Goal: Contribute content

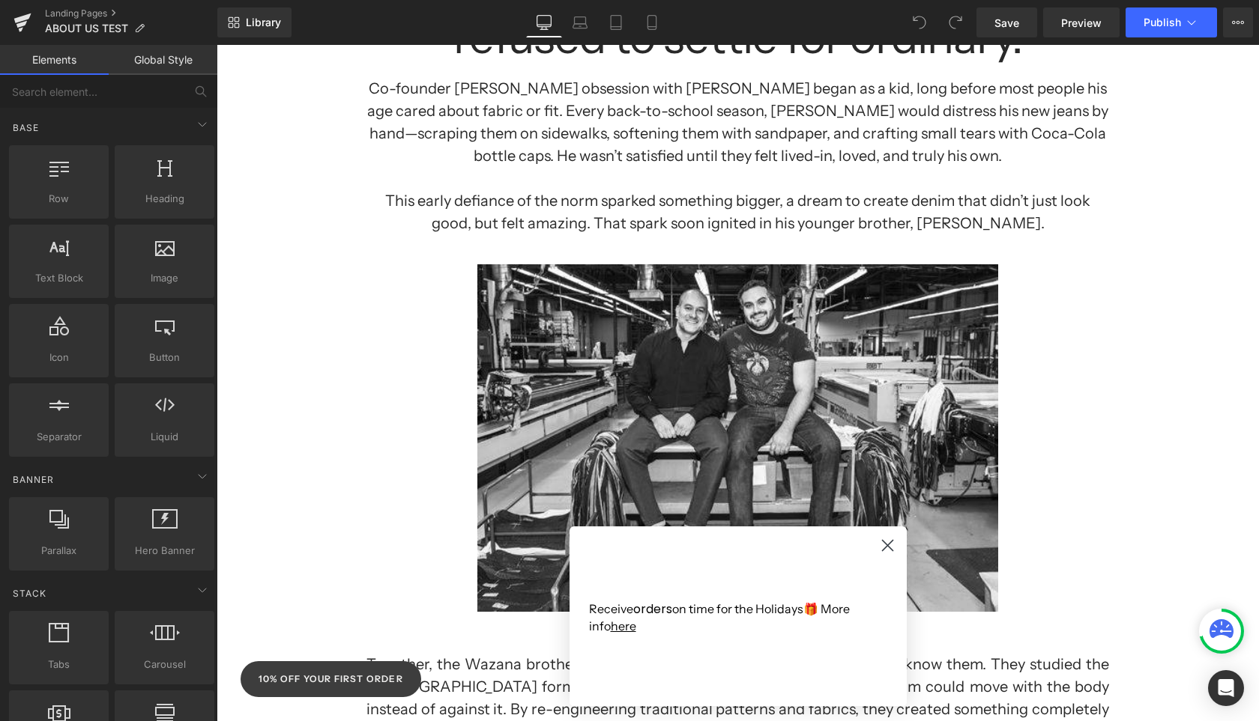
scroll to position [567, 0]
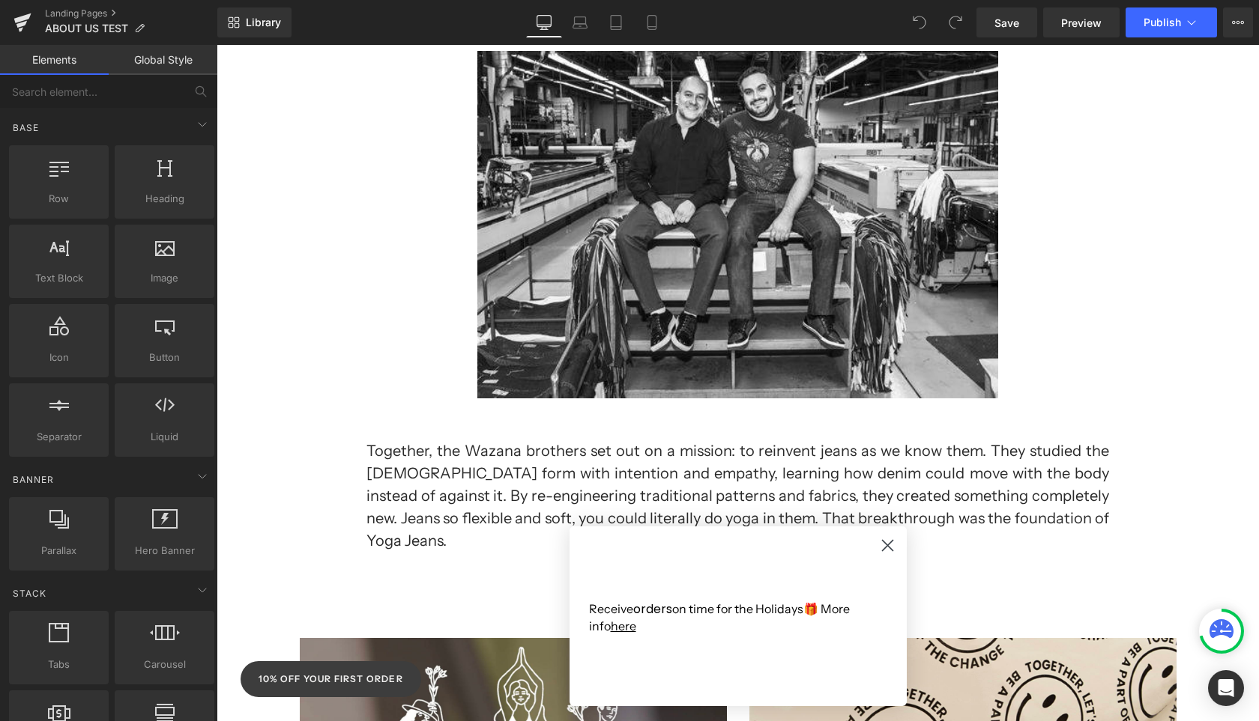
click at [890, 548] on icon "Close dialog" at bounding box center [887, 546] width 10 height 10
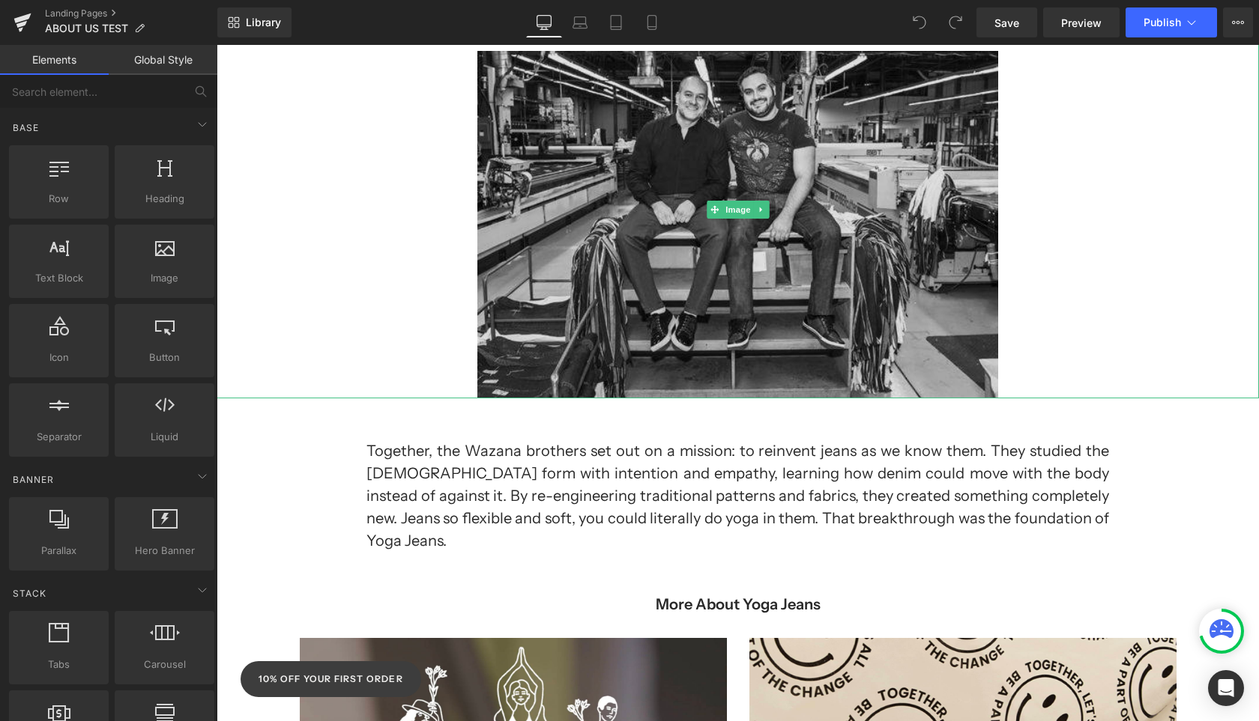
click at [915, 255] on img at bounding box center [737, 210] width 521 height 378
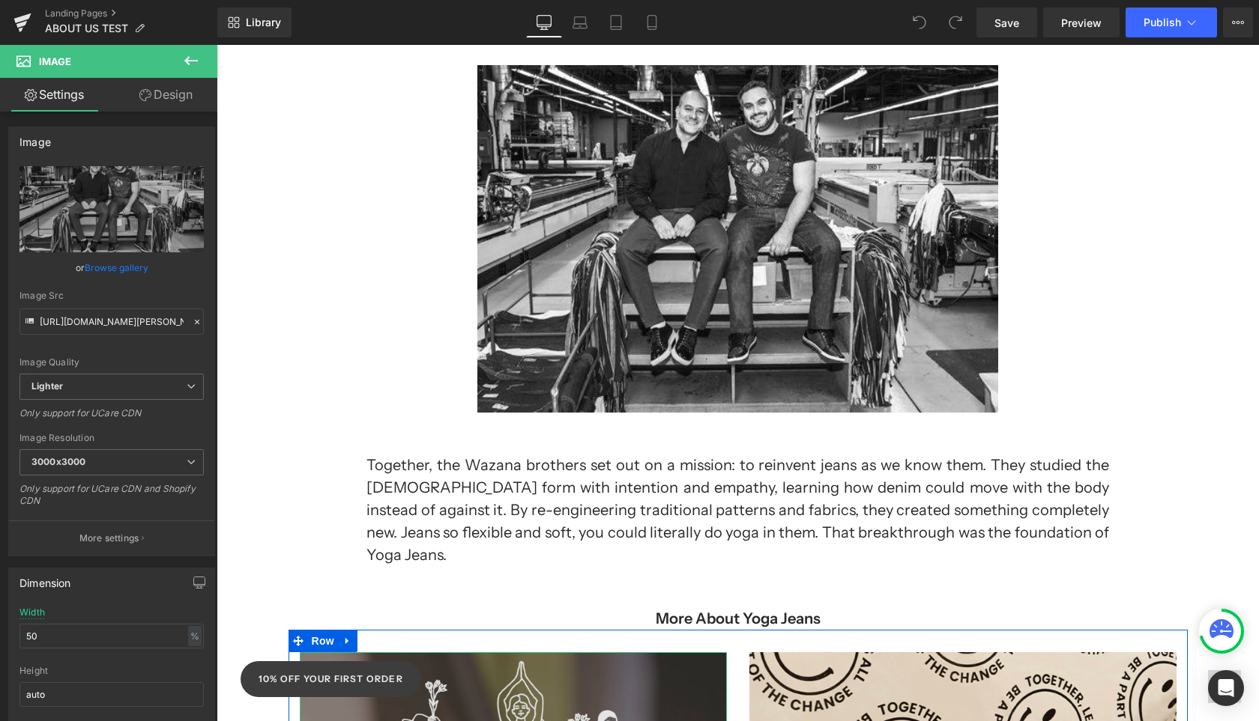
scroll to position [142, 0]
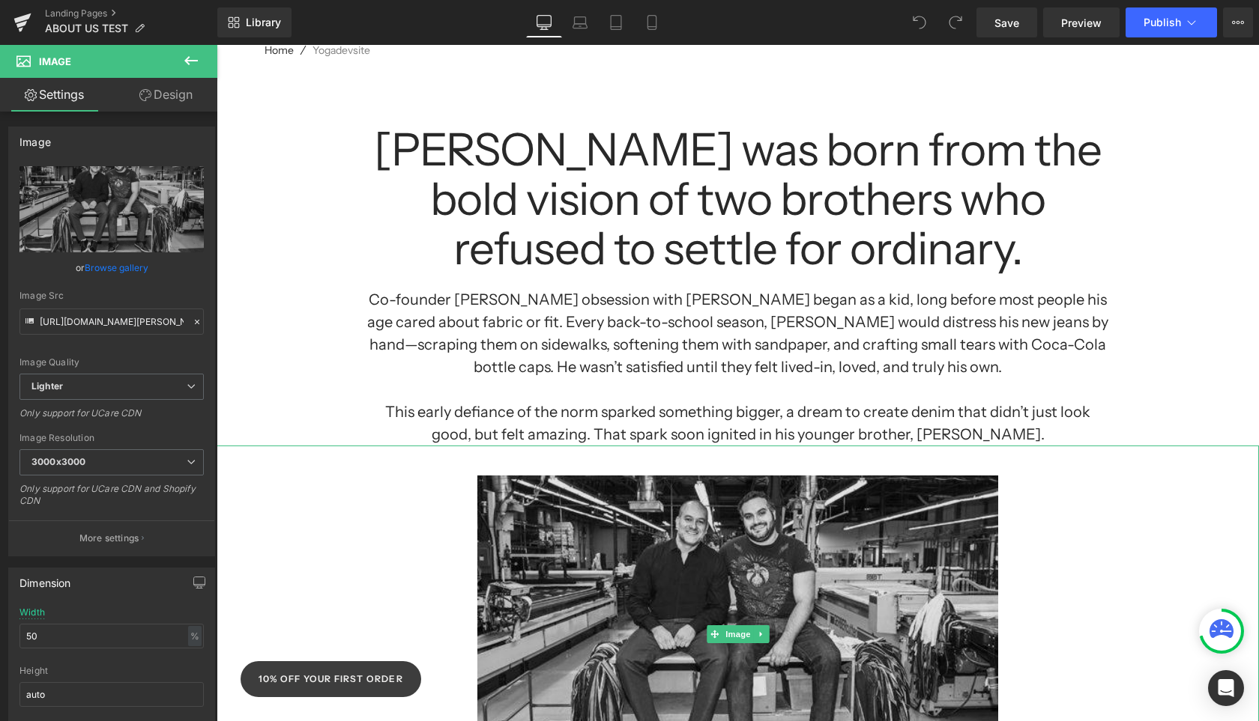
click at [711, 581] on img at bounding box center [737, 635] width 521 height 378
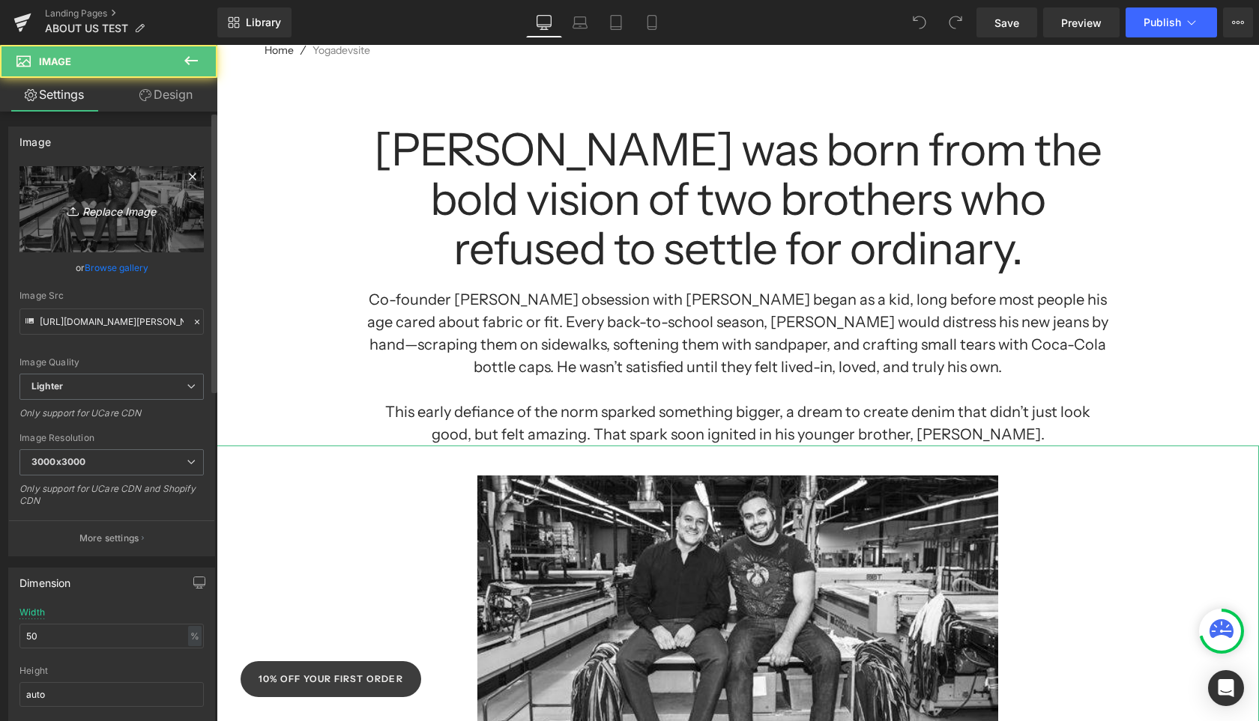
click at [95, 227] on link "Replace Image" at bounding box center [111, 209] width 184 height 86
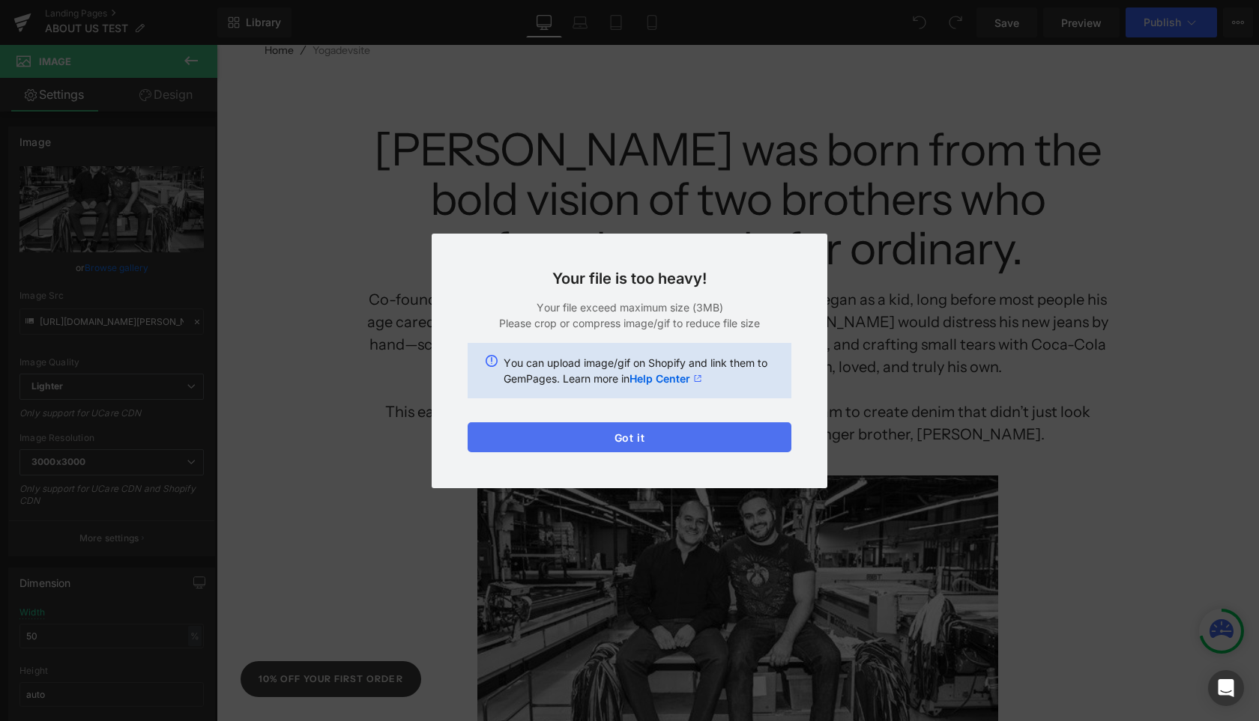
click at [683, 445] on button "Got it" at bounding box center [629, 438] width 324 height 30
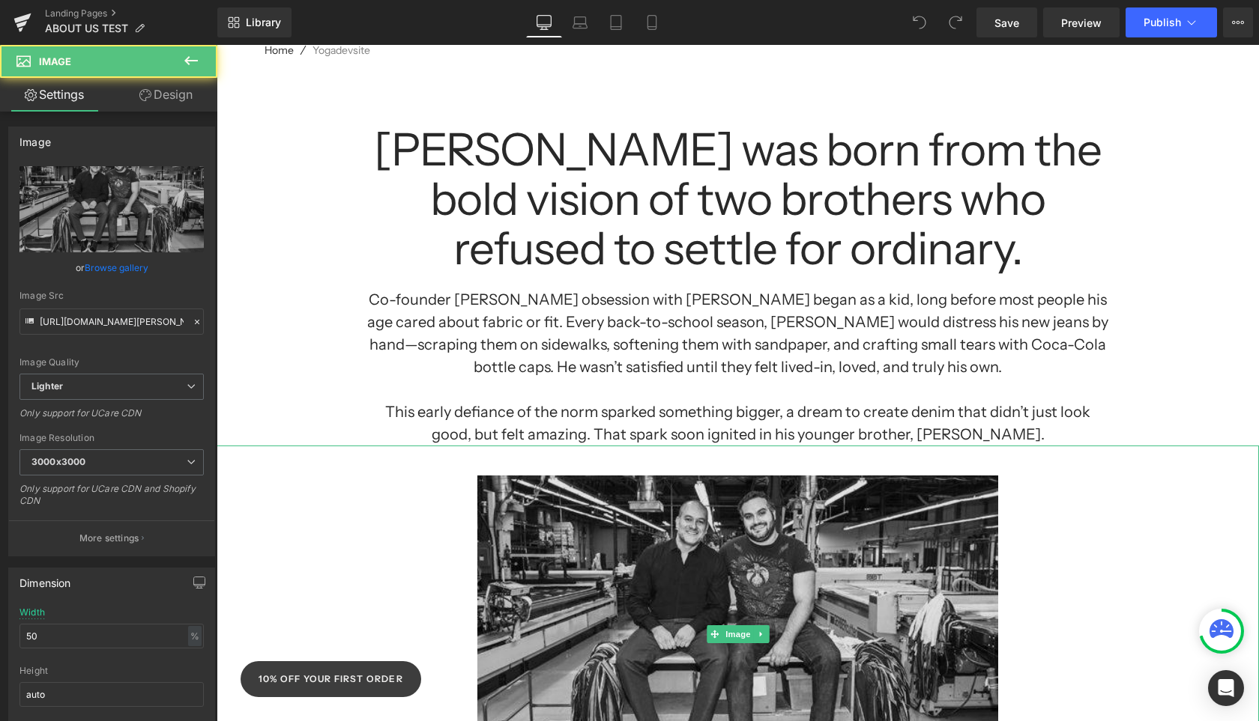
click at [747, 575] on img at bounding box center [737, 635] width 521 height 378
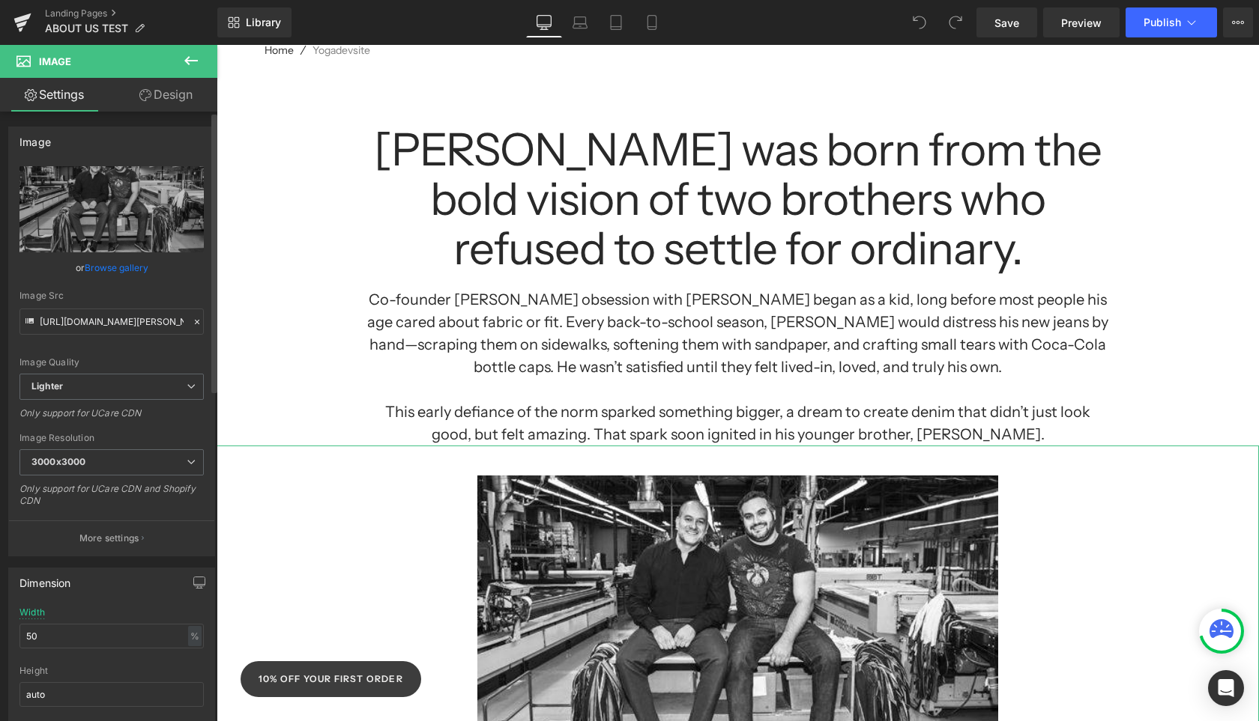
click at [129, 267] on link "Browse gallery" at bounding box center [117, 268] width 64 height 26
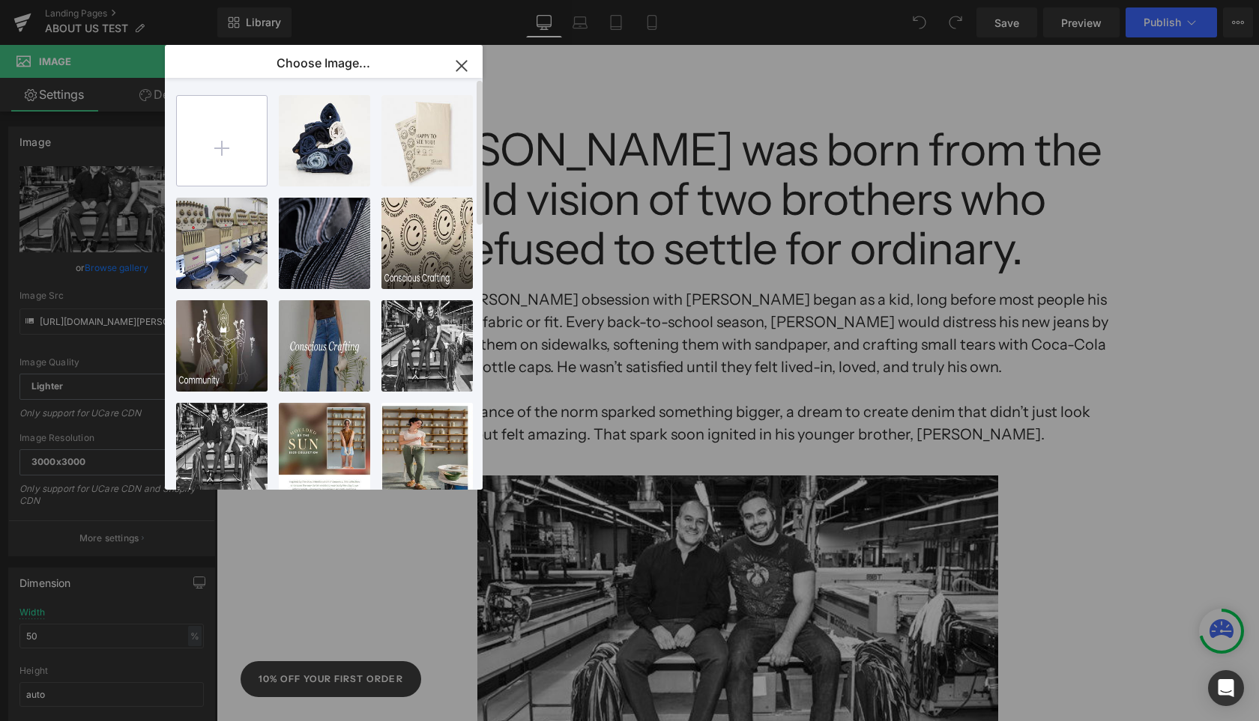
click at [221, 145] on input "file" at bounding box center [222, 141] width 90 height 90
type input "C:\fakepath\ERIC-JAKOB-IMAGE.jpg"
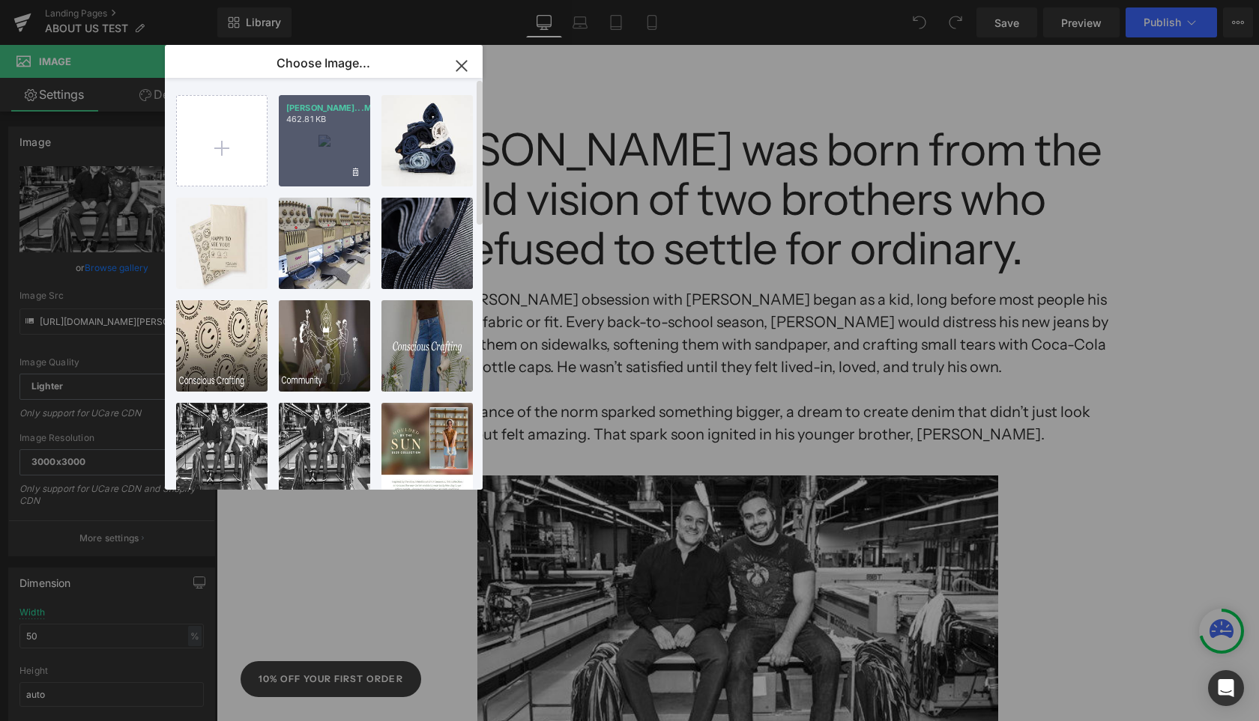
drag, startPoint x: 284, startPoint y: 154, endPoint x: 67, endPoint y: 109, distance: 221.1
click at [284, 154] on div "ERIC-JA...MAGE.jpg 462.81 KB" at bounding box center [324, 140] width 91 height 91
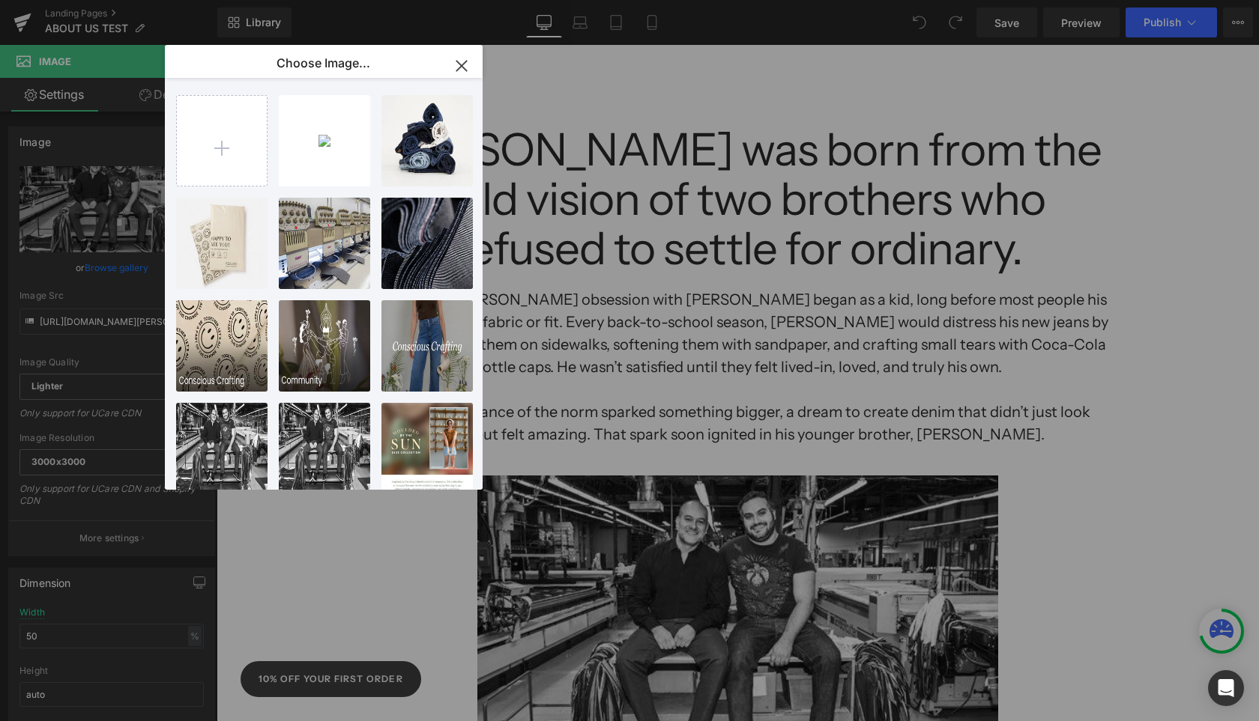
type input "https://ucarecdn.com/8b04e5d5-a993-4130-a7b1-764645a82b02/-/format/auto/-/previ…"
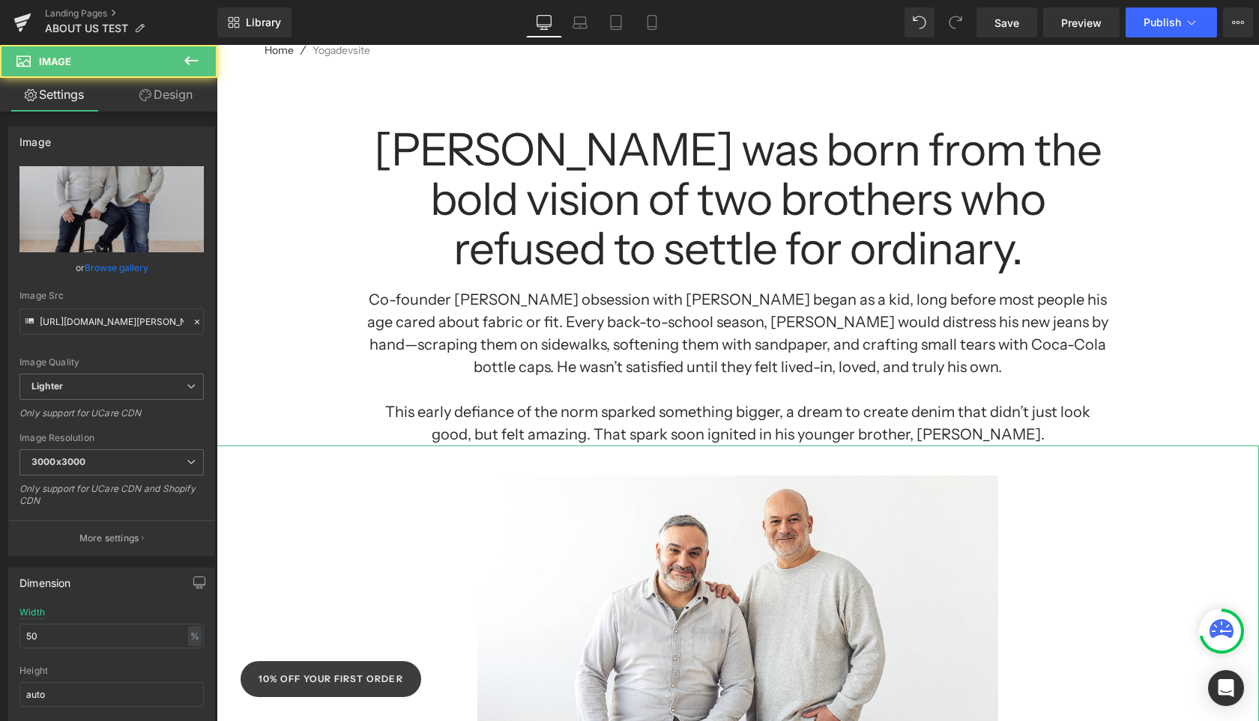
click at [1188, 552] on div at bounding box center [738, 735] width 1042 height 578
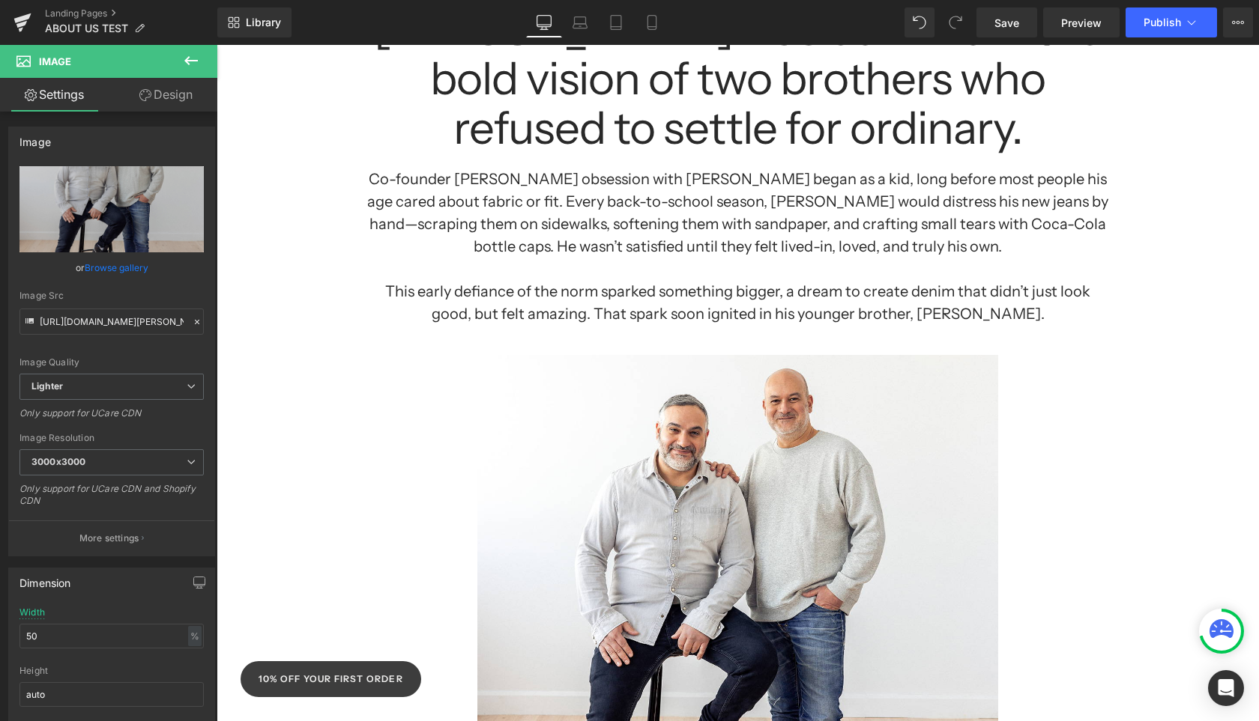
scroll to position [0, 0]
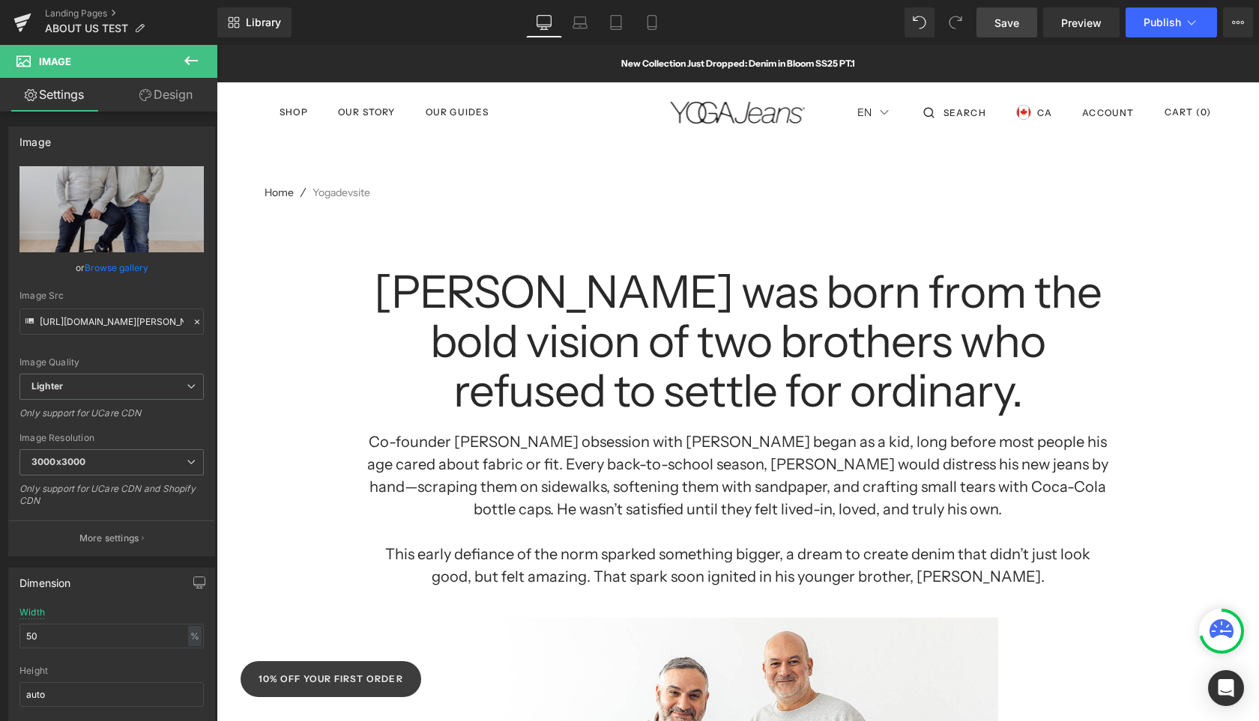
click at [1004, 20] on span "Save" at bounding box center [1006, 23] width 25 height 16
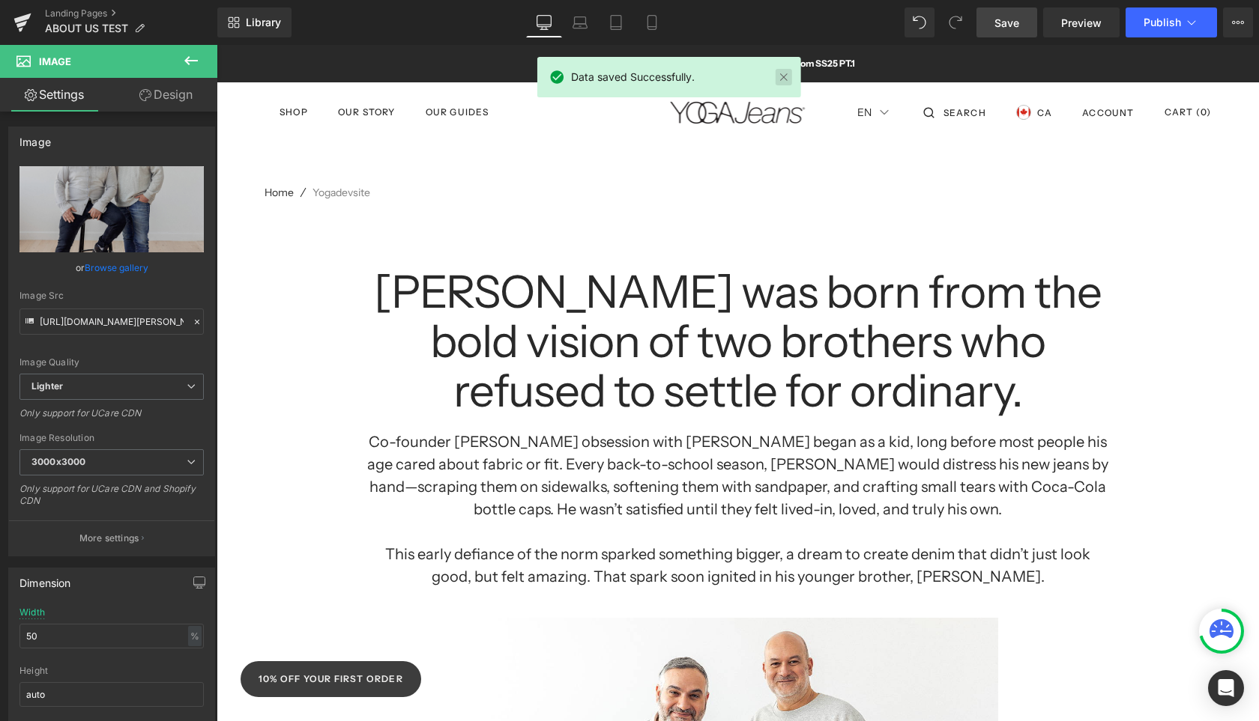
click at [784, 81] on link at bounding box center [783, 77] width 16 height 16
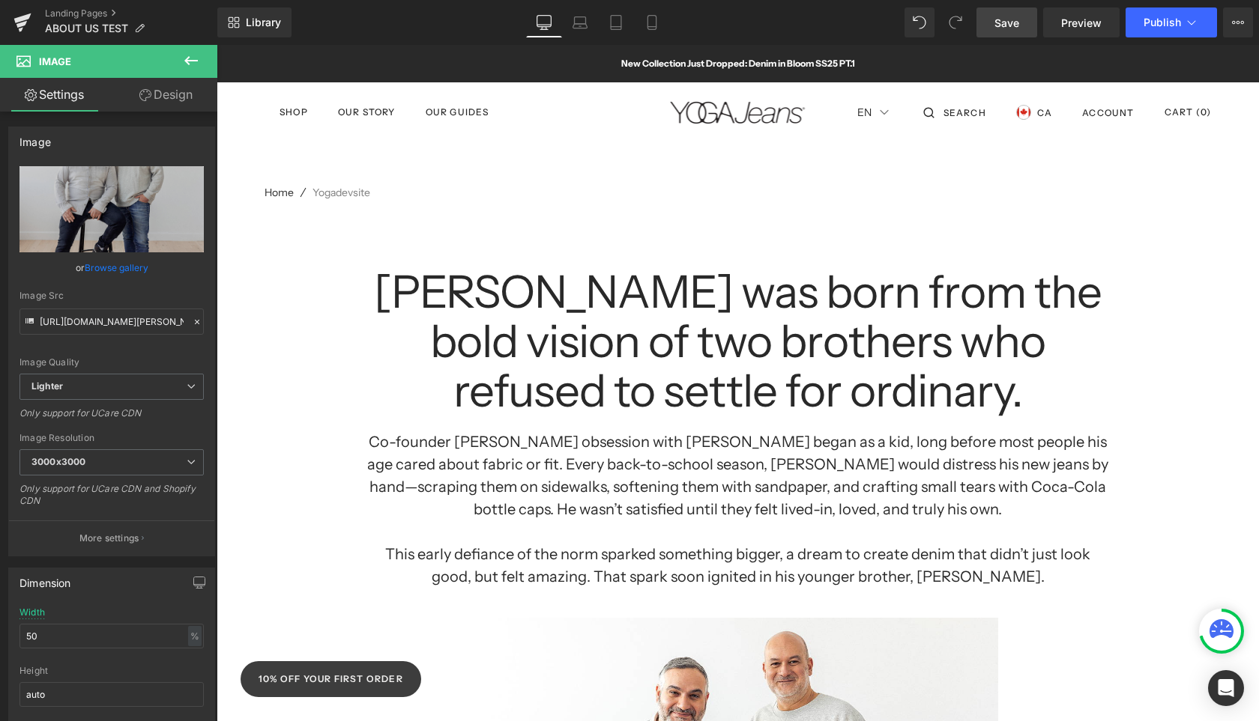
click at [196, 64] on icon at bounding box center [191, 61] width 18 height 18
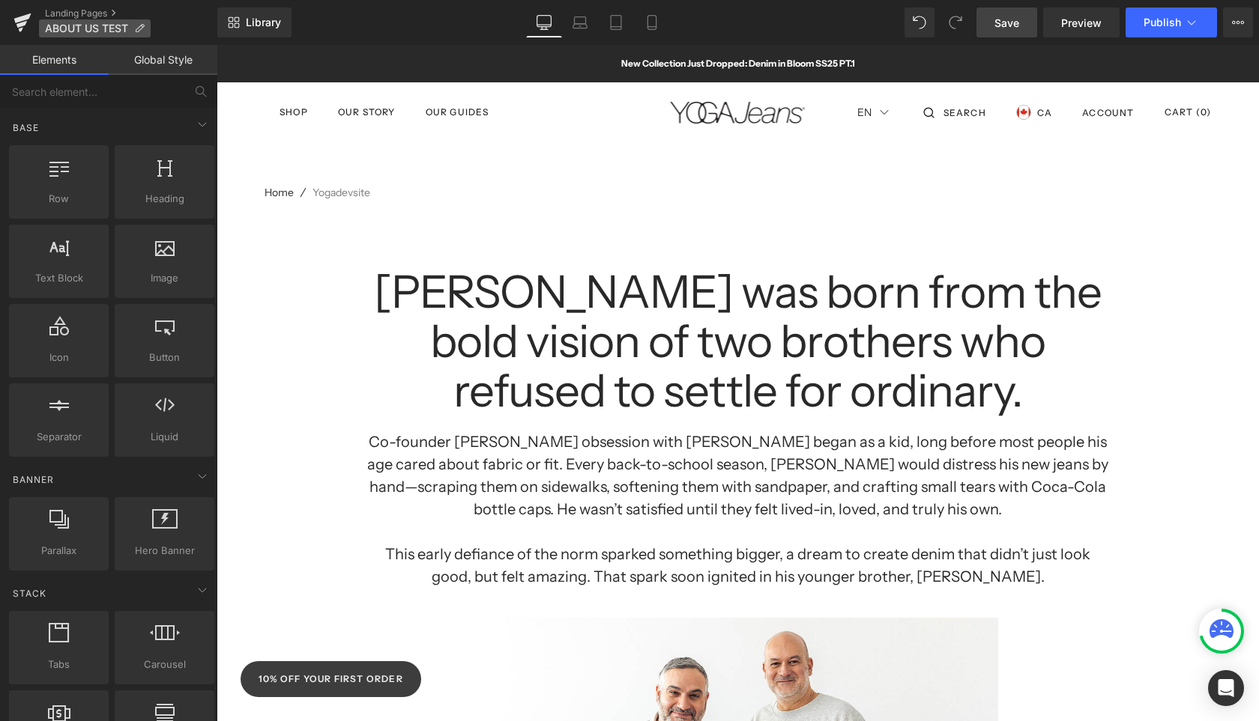
click at [50, 25] on span "ABOUT US TEST" at bounding box center [86, 28] width 83 height 12
click at [18, 19] on icon at bounding box center [22, 18] width 17 height 10
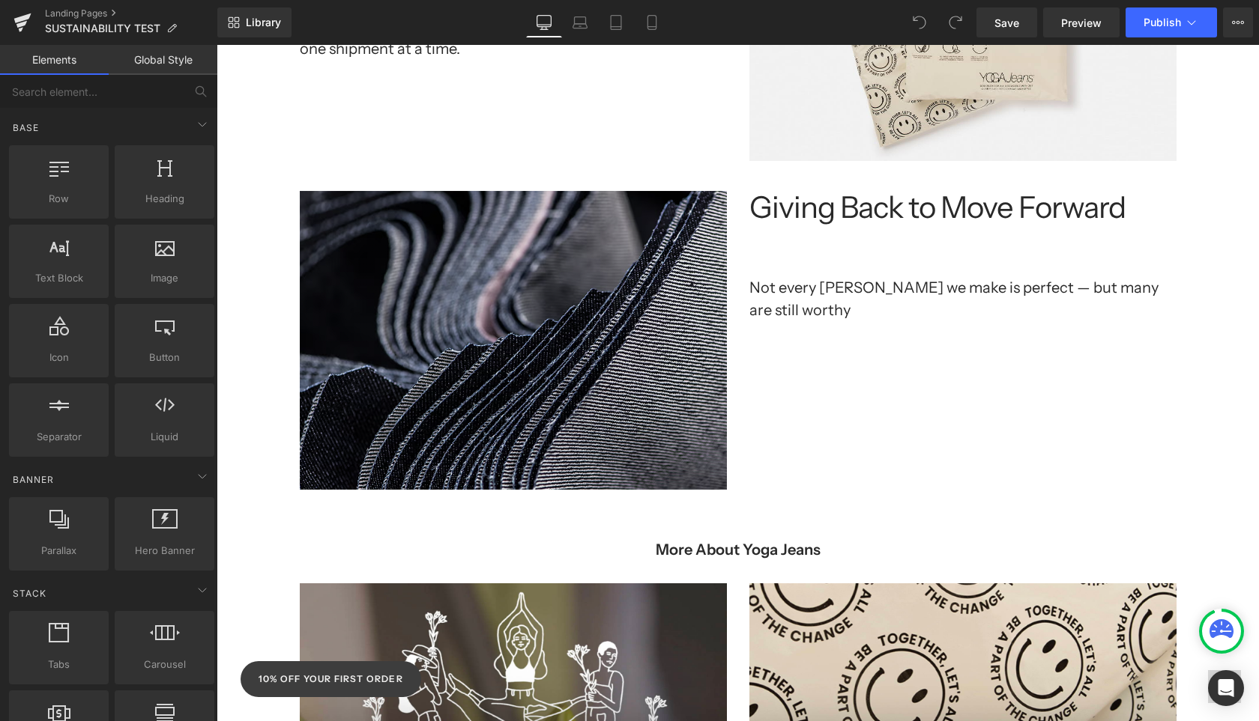
scroll to position [2331, 0]
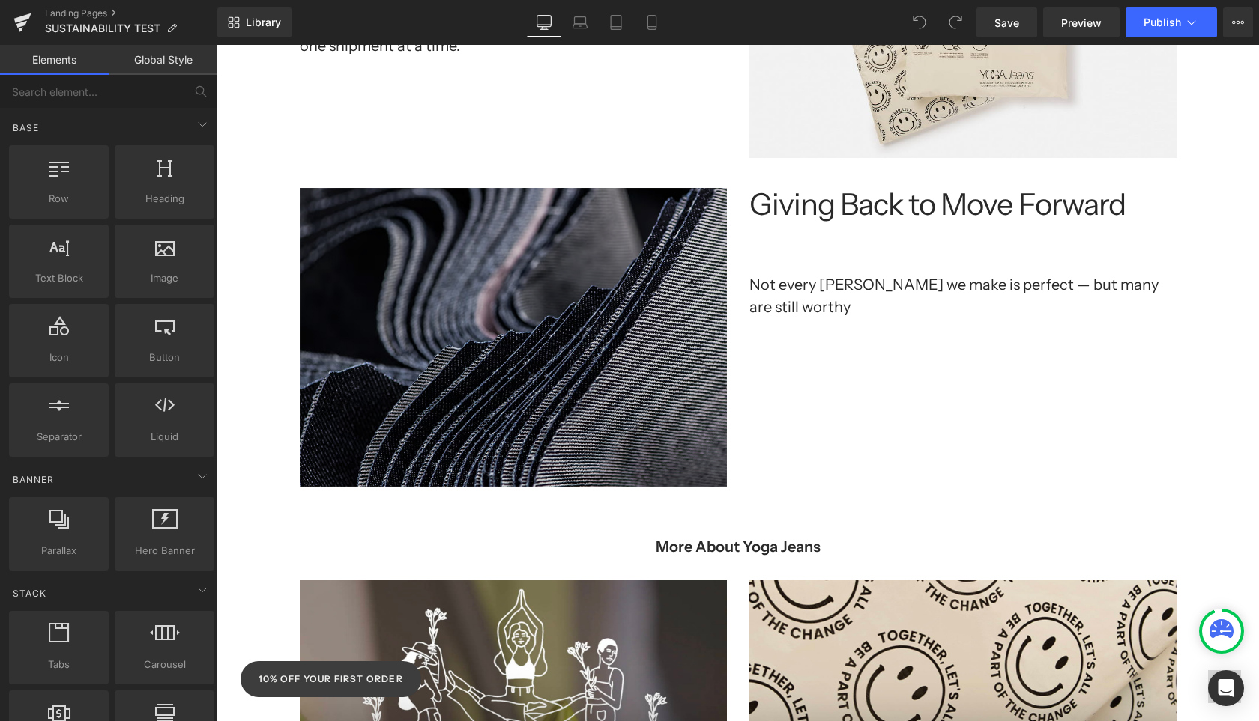
click at [594, 319] on img at bounding box center [513, 337] width 427 height 299
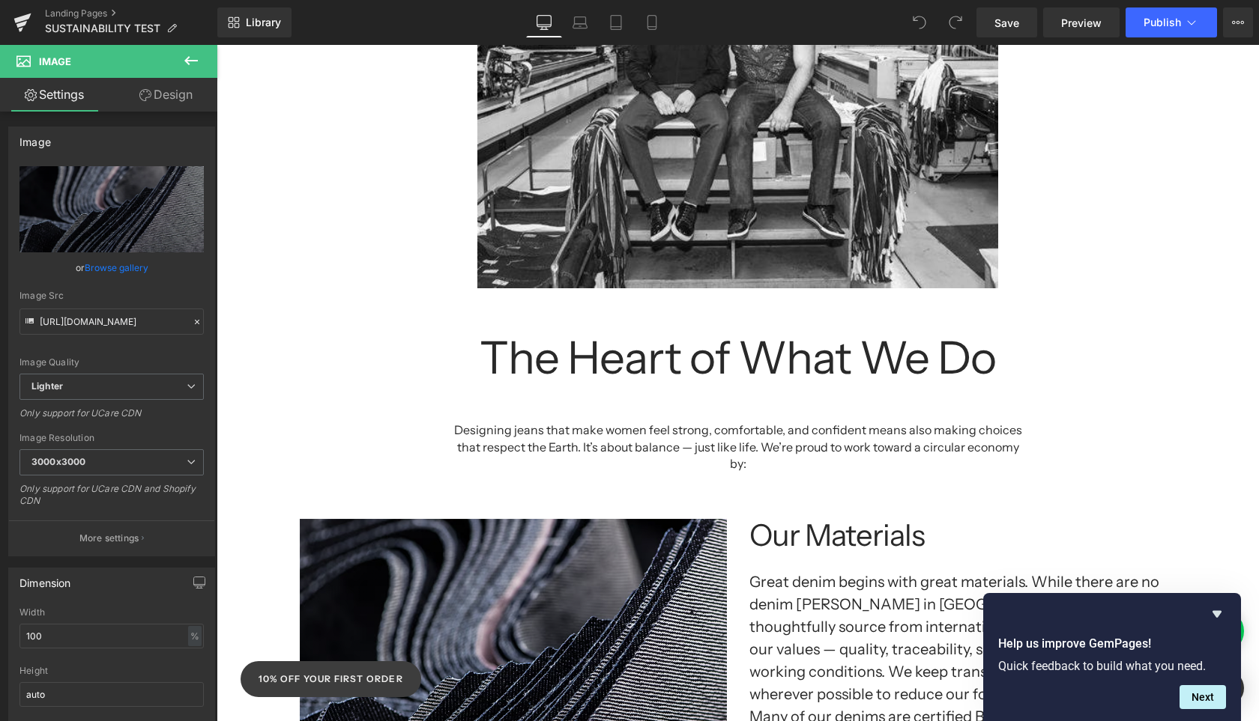
scroll to position [922, 0]
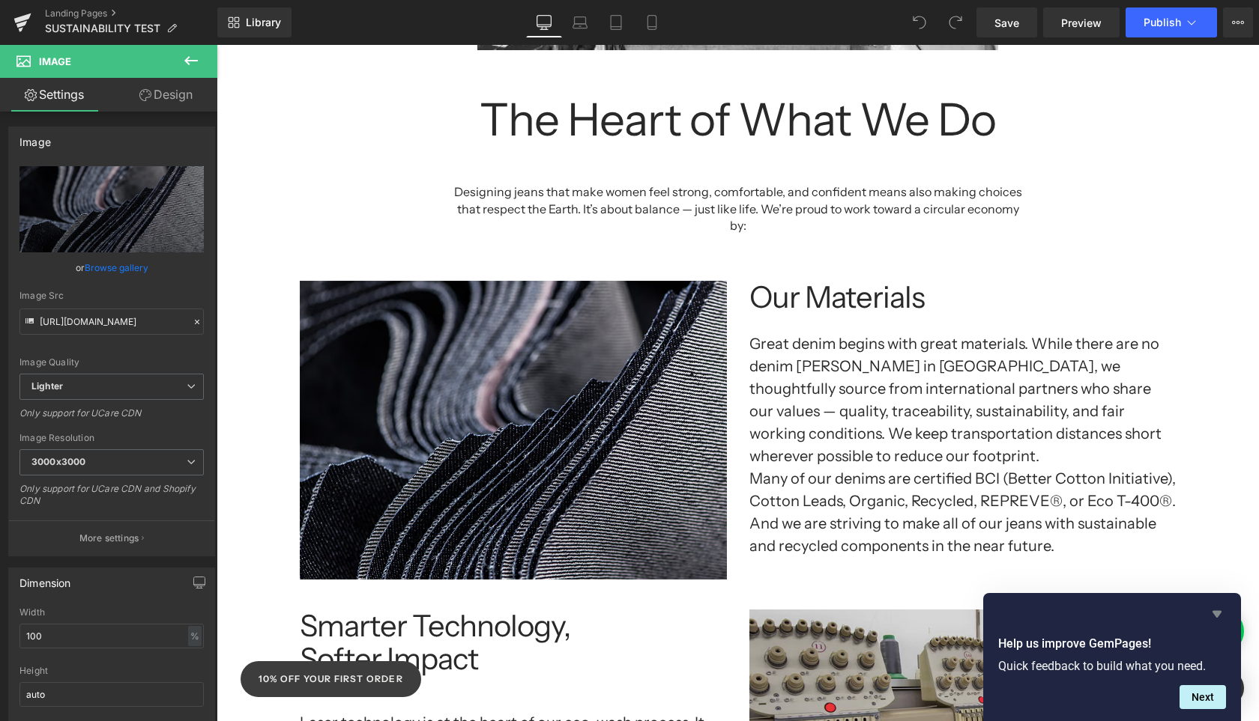
click at [1211, 614] on icon "Hide survey" at bounding box center [1217, 614] width 18 height 18
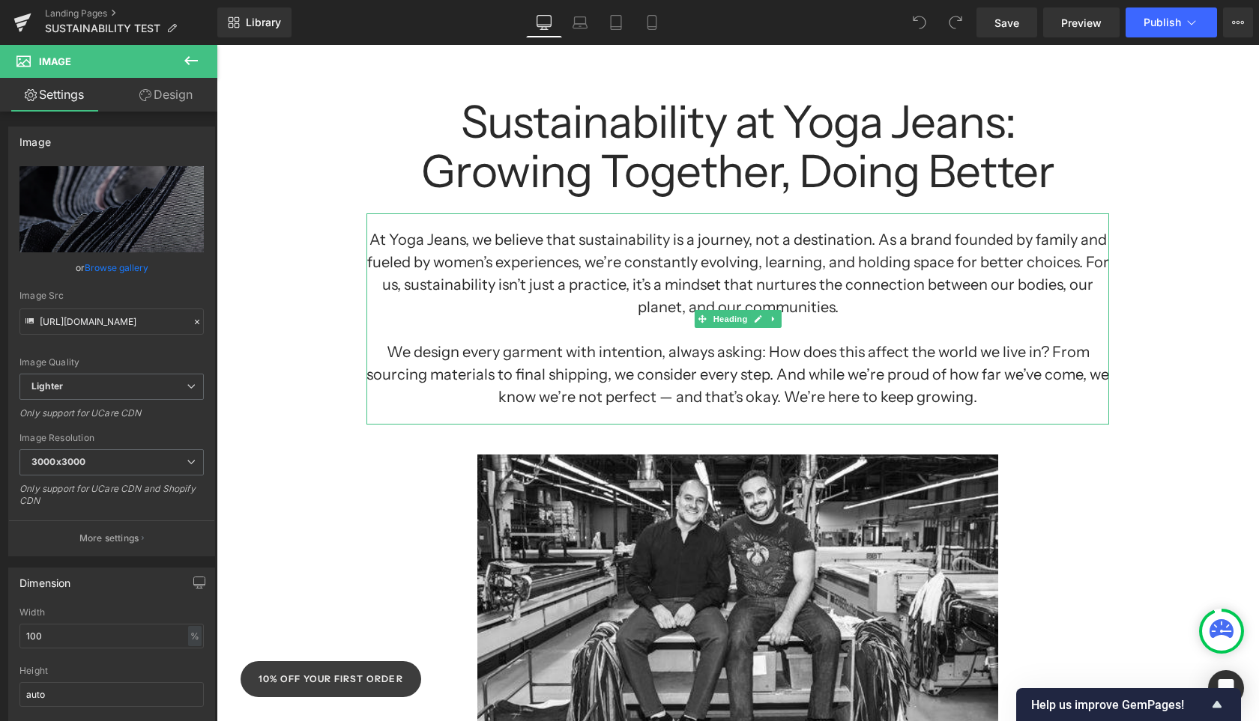
scroll to position [166, 0]
